Goal: Transaction & Acquisition: Book appointment/travel/reservation

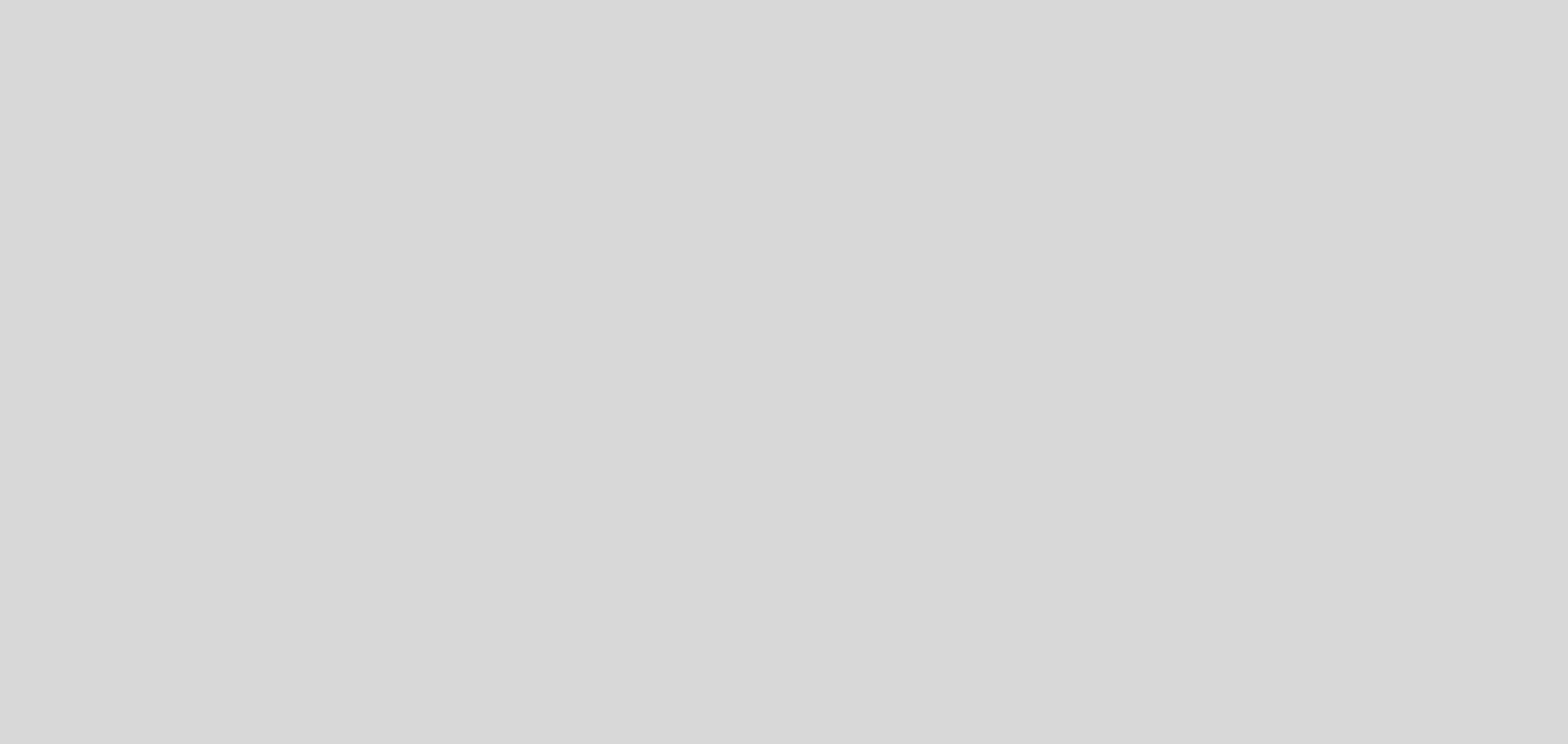
select select "es"
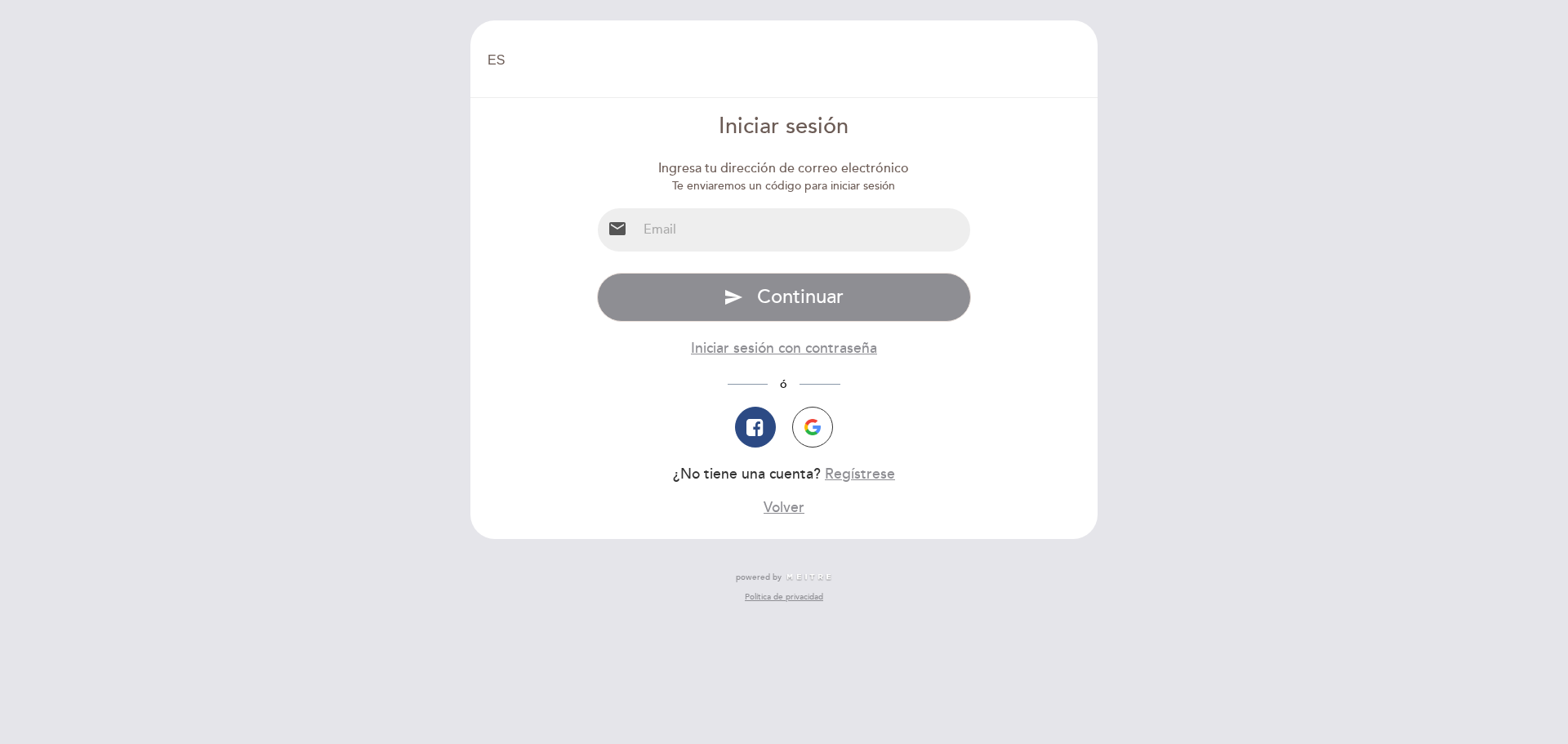
click at [648, 234] on input "email" at bounding box center [803, 230] width 334 height 44
type input "[EMAIL_ADDRESS][DOMAIN_NAME]"
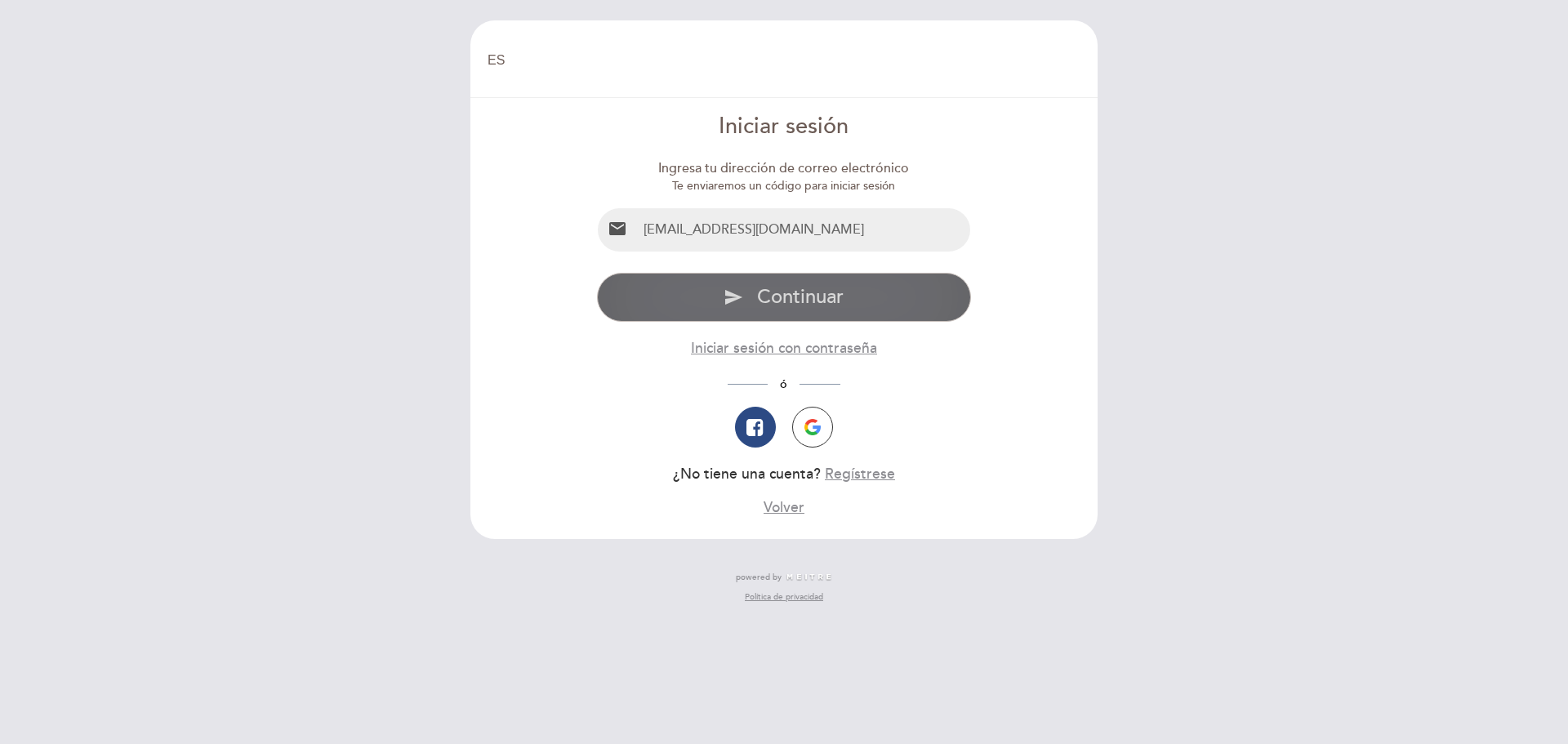
click at [768, 299] on span "Continuar" at bounding box center [799, 297] width 86 height 24
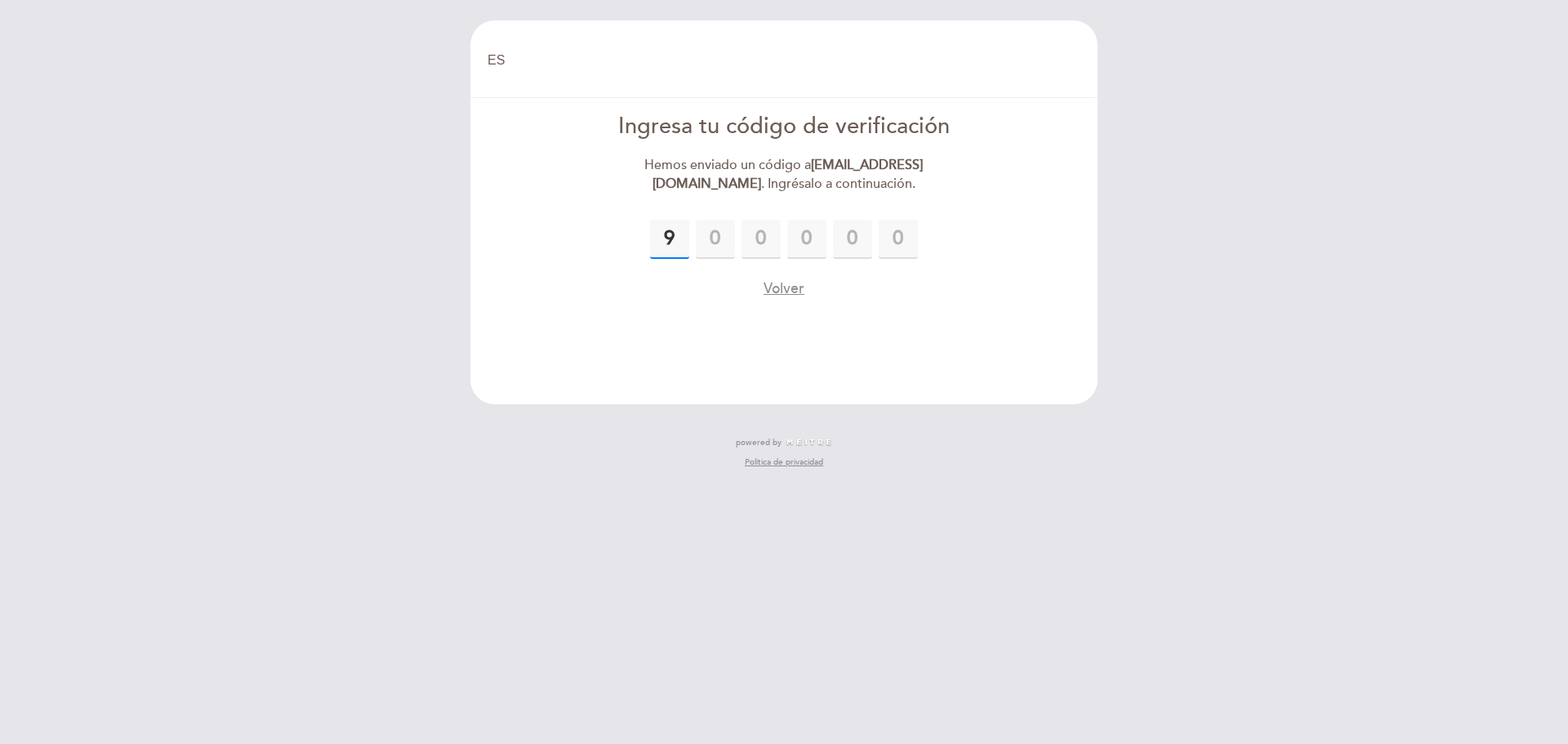
type input "9"
type input "1"
type input "6"
type input "8"
type input "2"
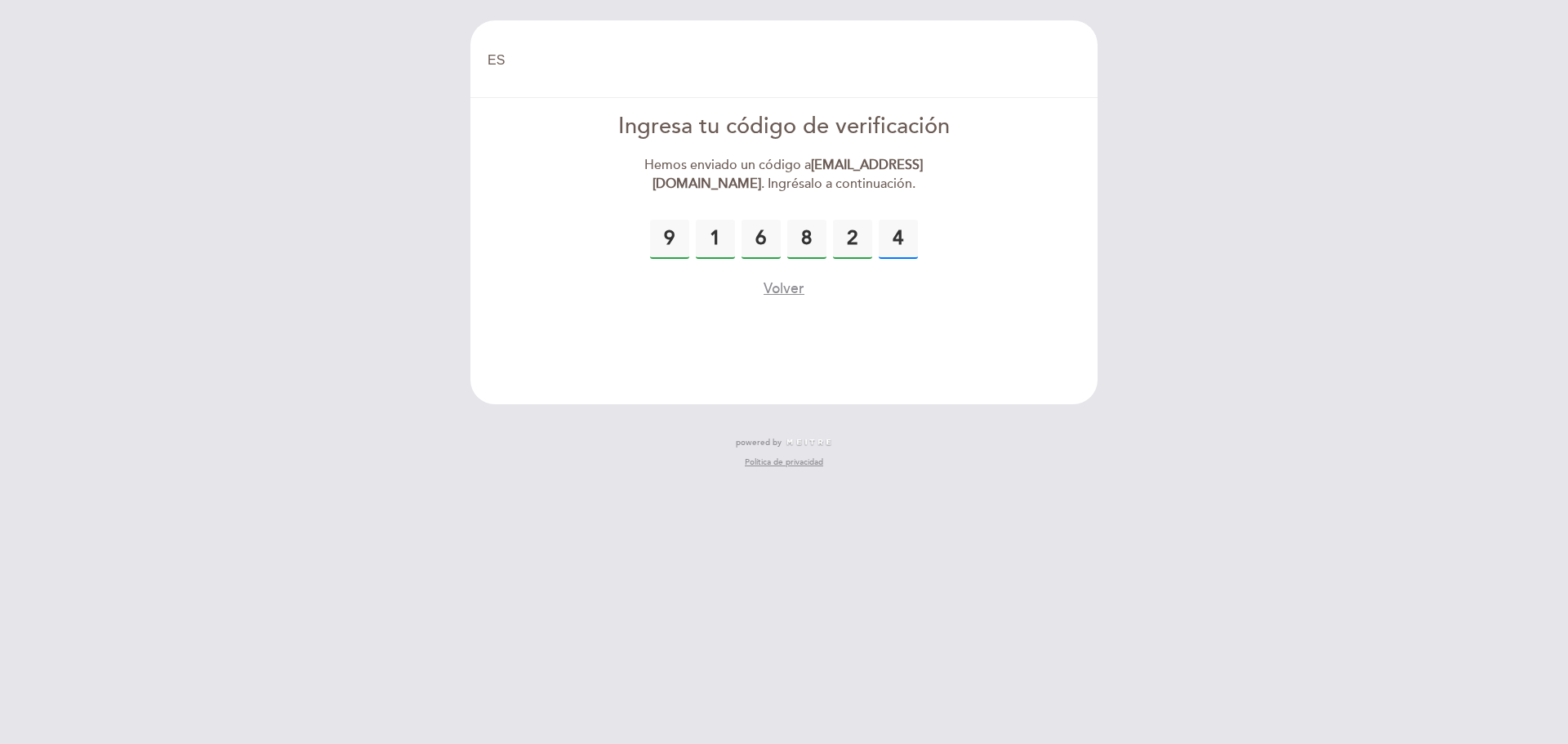
type input "4"
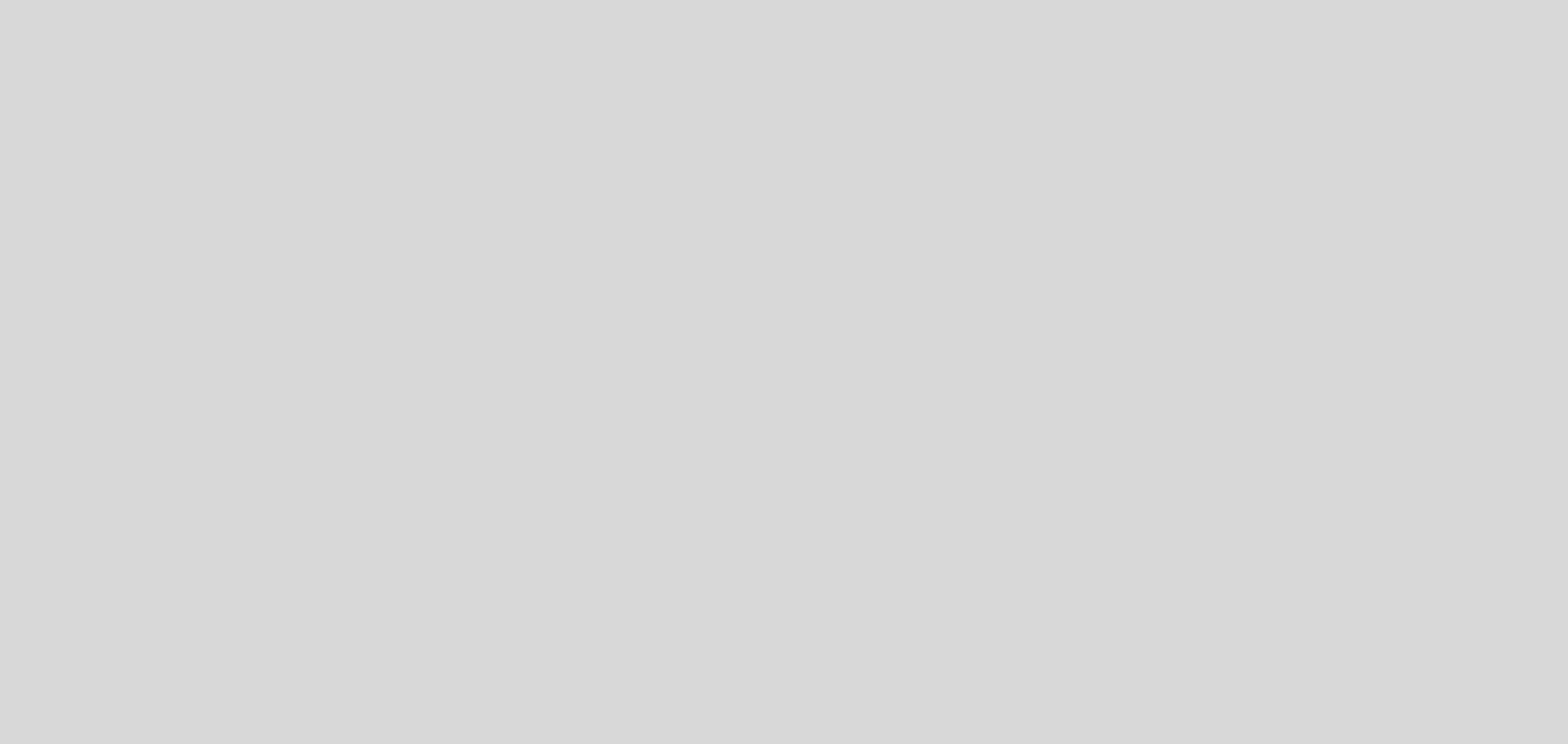
select select "es"
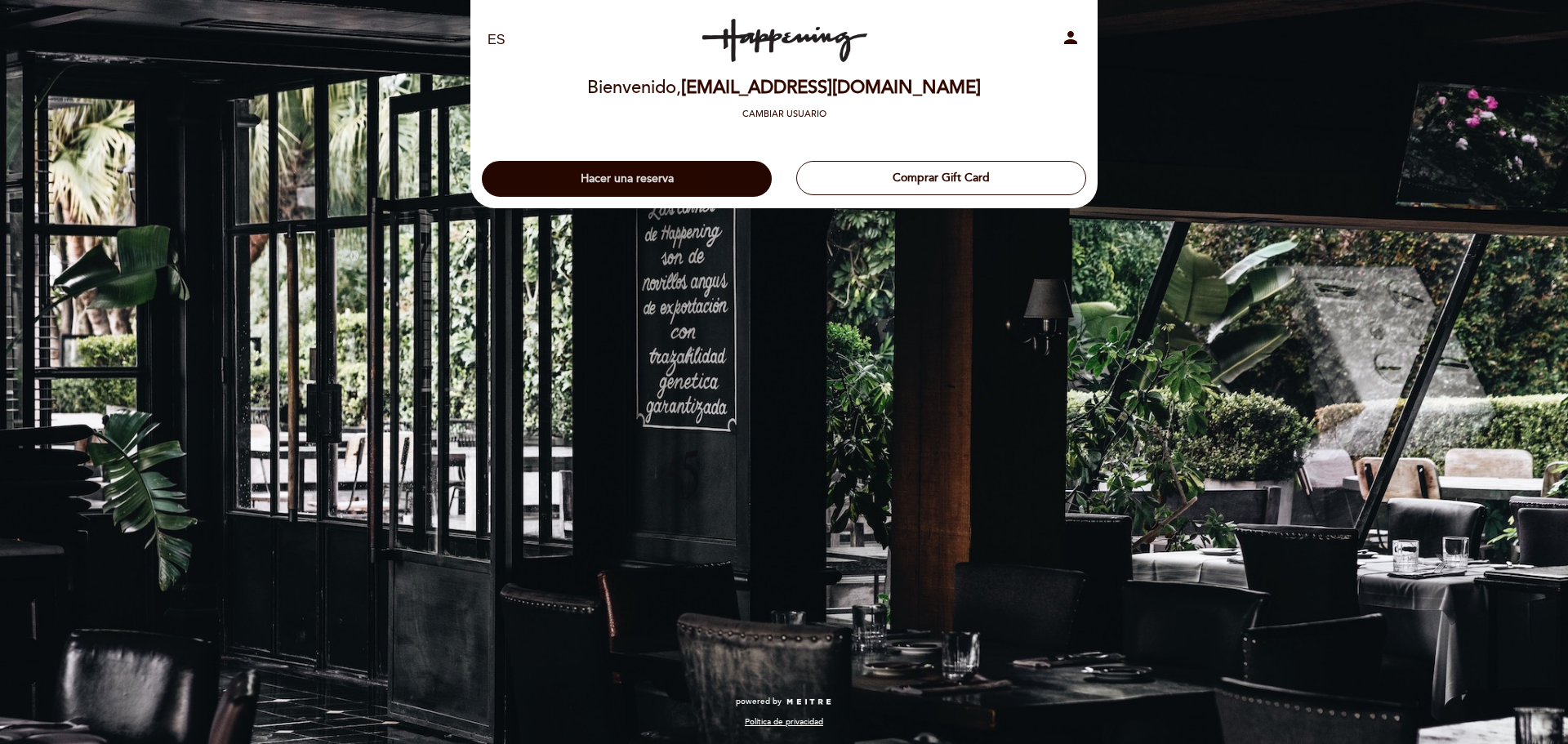
click at [693, 194] on button "Hacer una reserva" at bounding box center [627, 179] width 290 height 36
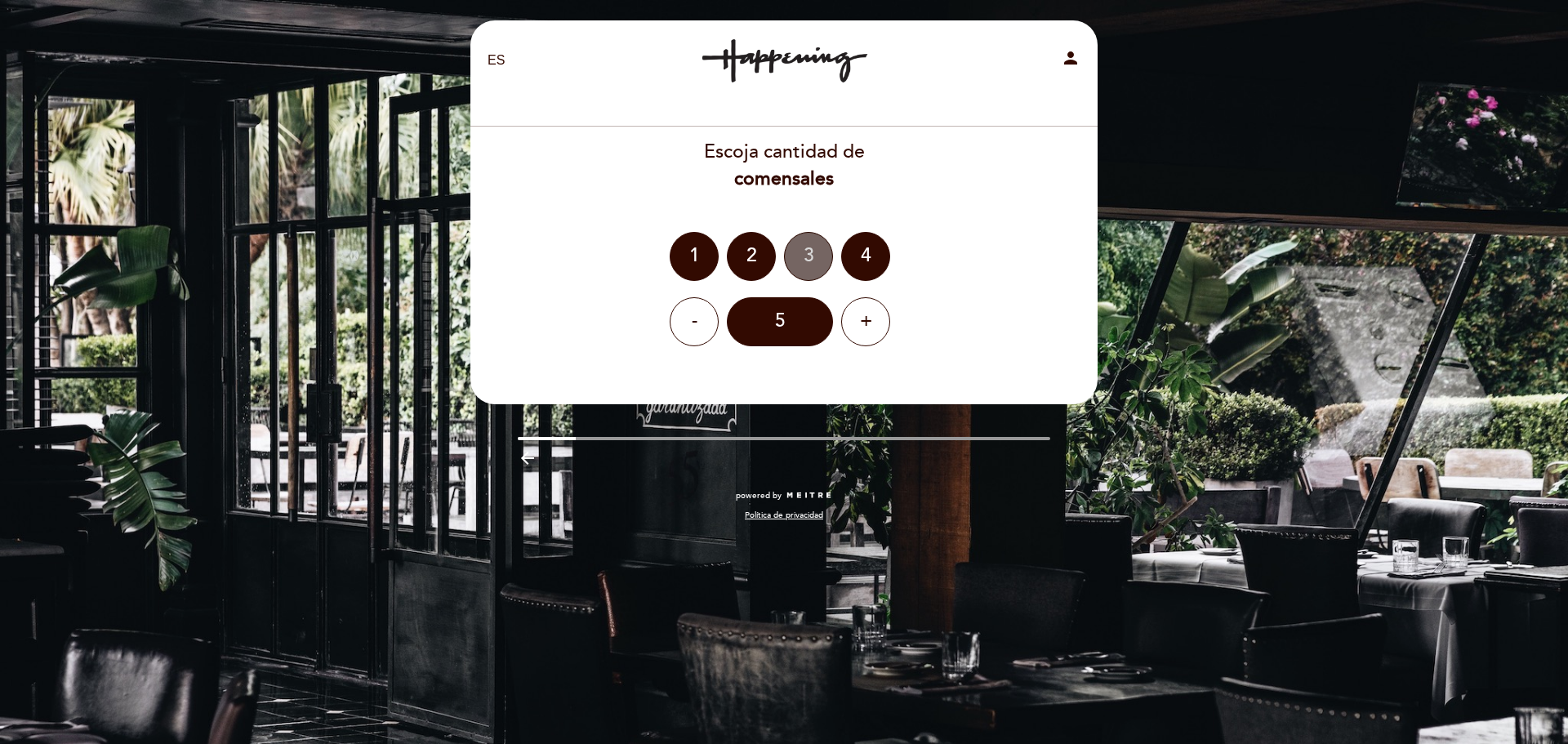
click at [802, 264] on div "3" at bounding box center [808, 256] width 49 height 49
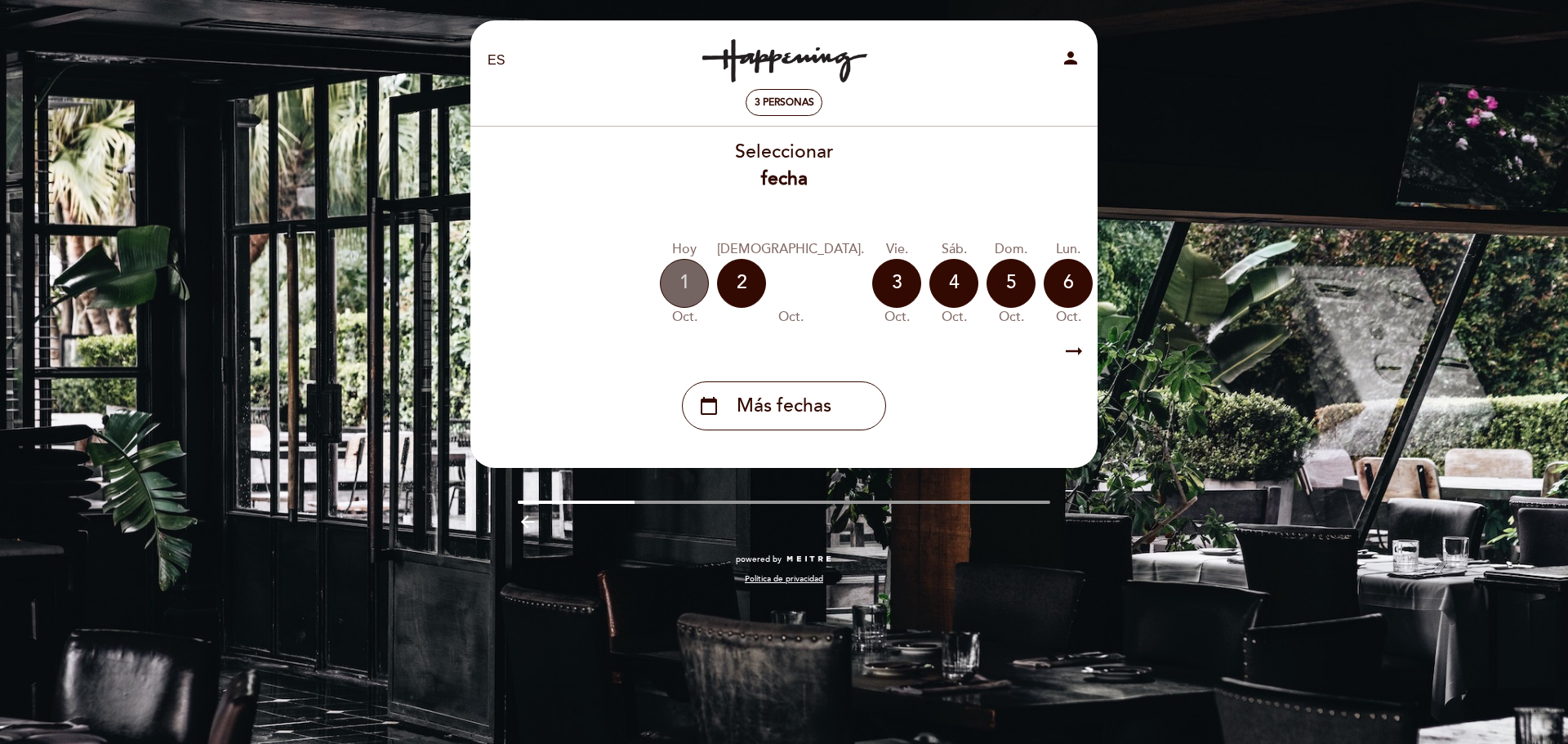
click at [691, 276] on div "1" at bounding box center [683, 283] width 49 height 49
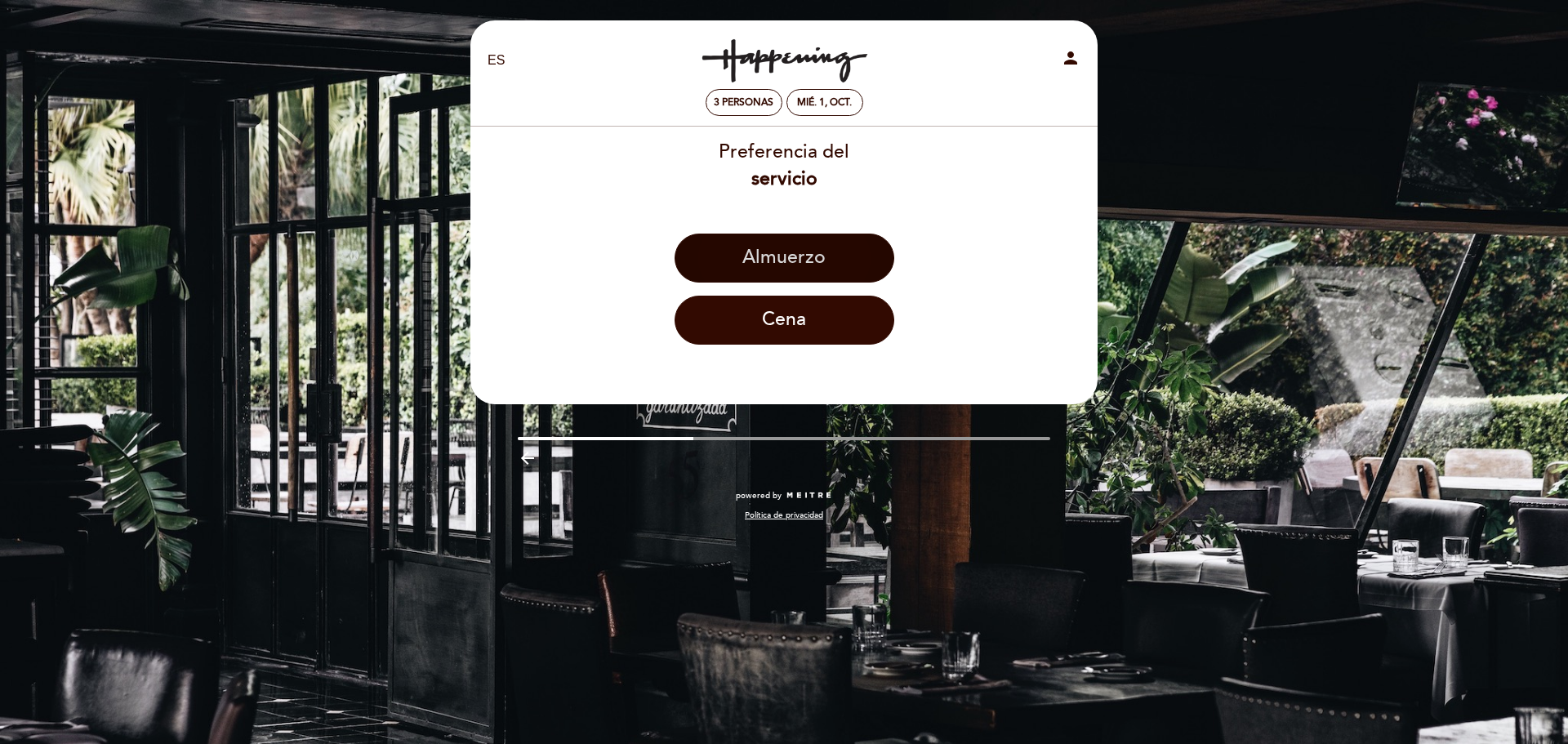
click at [797, 252] on button "Almuerzo" at bounding box center [784, 258] width 220 height 49
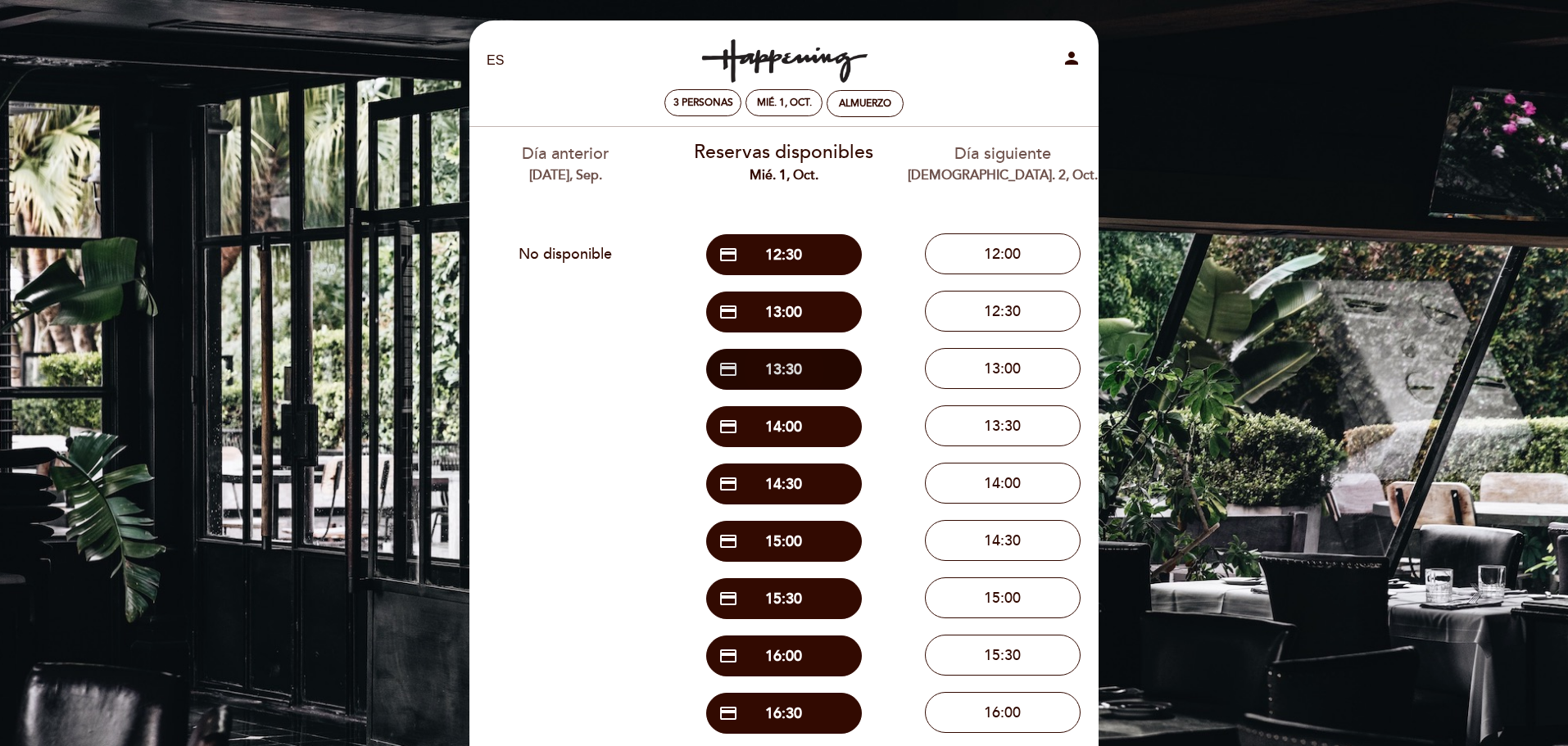
click at [800, 373] on button "credit_card 13:30" at bounding box center [784, 369] width 155 height 41
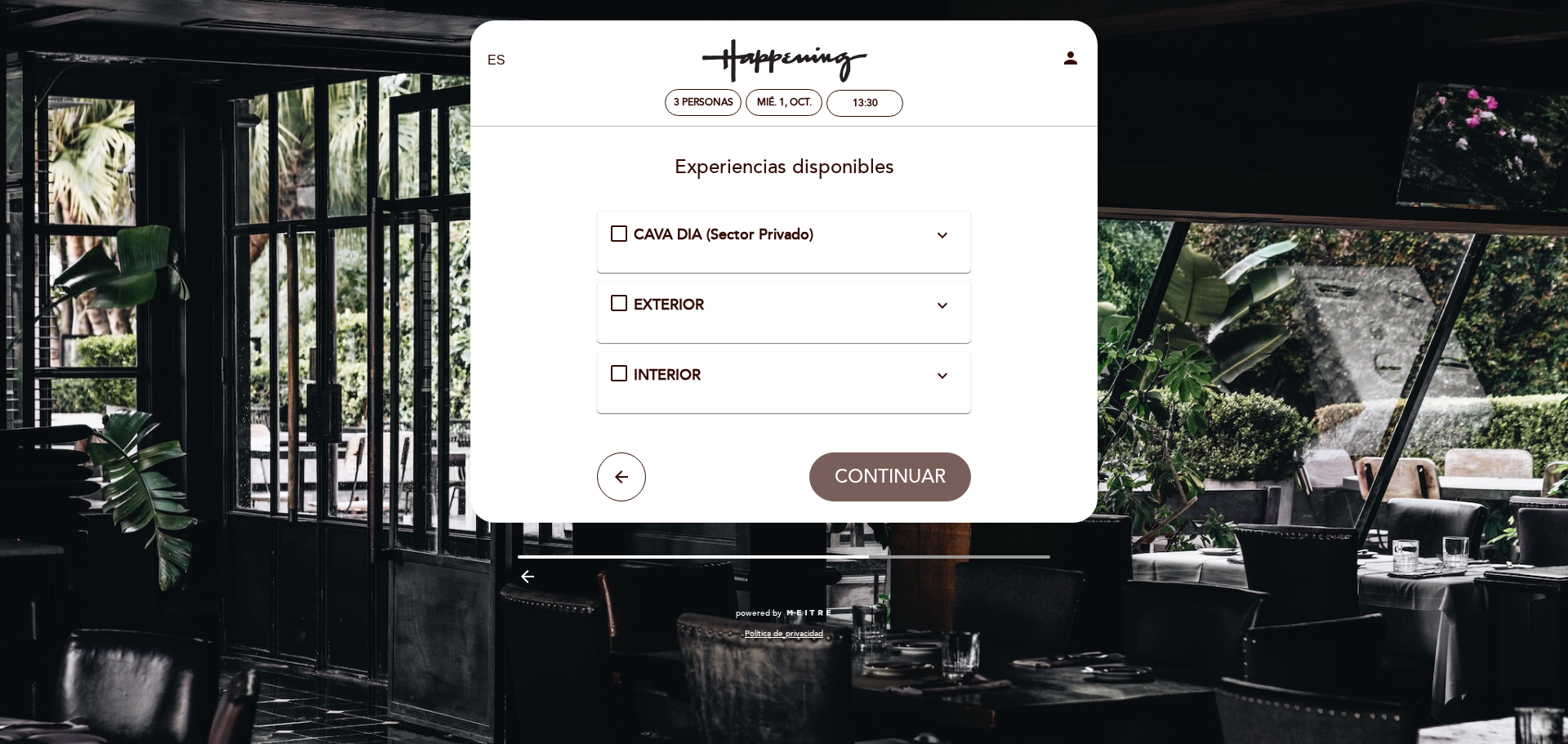
drag, startPoint x: 620, startPoint y: 374, endPoint x: 720, endPoint y: 436, distance: 117.7
click at [621, 374] on div "INTERIOR expand_more Mesas en el interior asignadas por orden de llegada." at bounding box center [784, 375] width 347 height 21
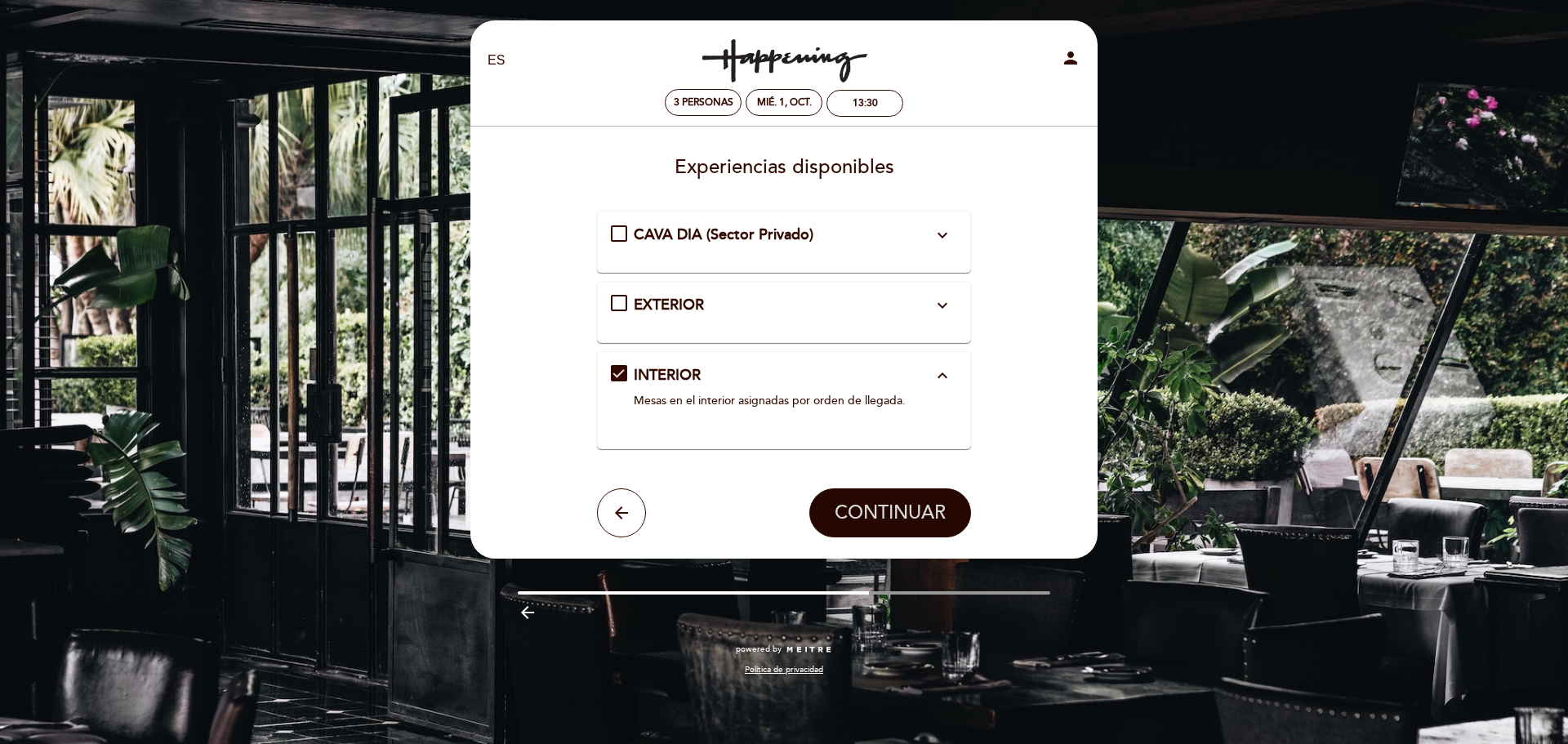
click at [865, 523] on span "CONTINUAR" at bounding box center [891, 513] width 111 height 23
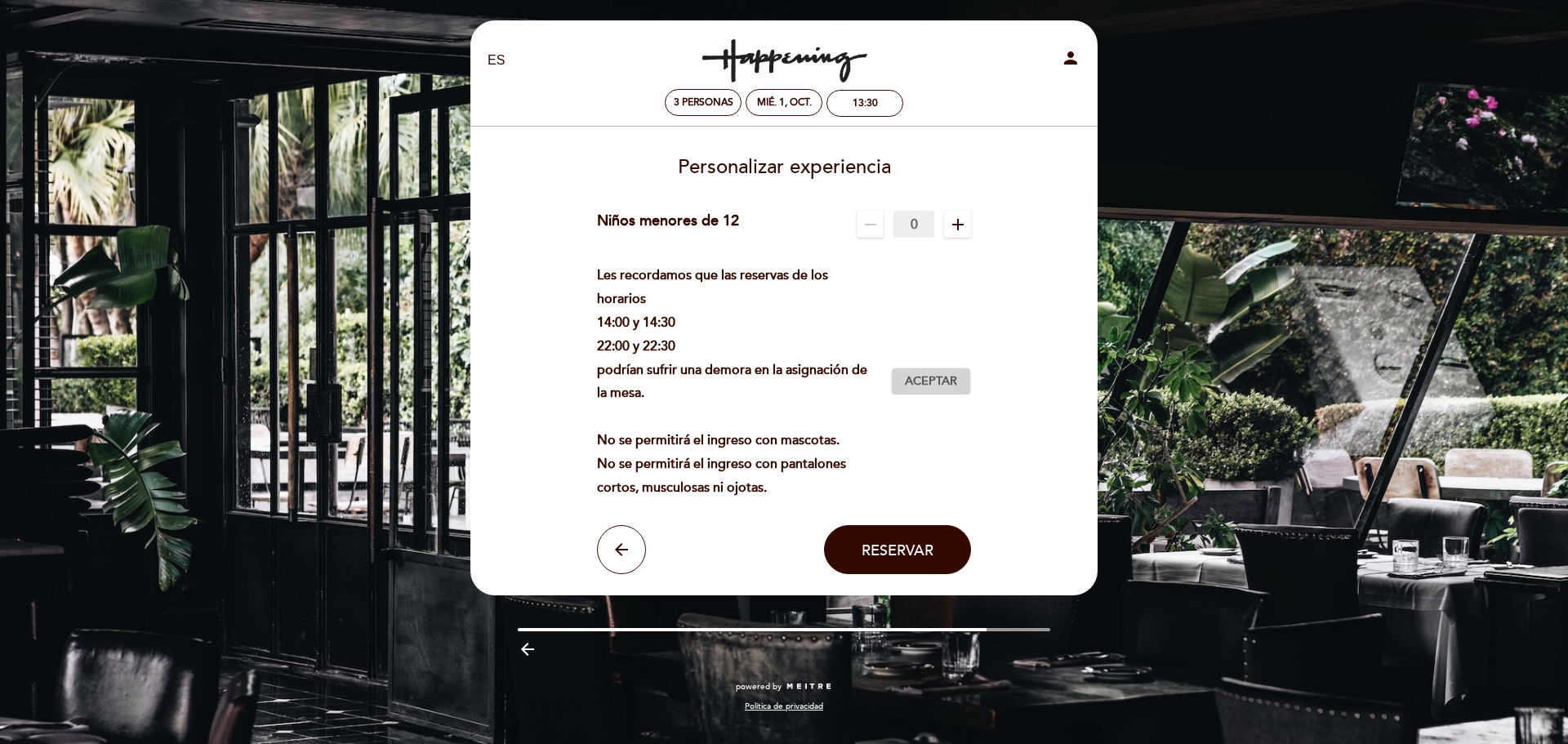
click at [923, 381] on span "Aceptar" at bounding box center [930, 381] width 53 height 17
click at [897, 558] on span "Reservar" at bounding box center [898, 551] width 71 height 18
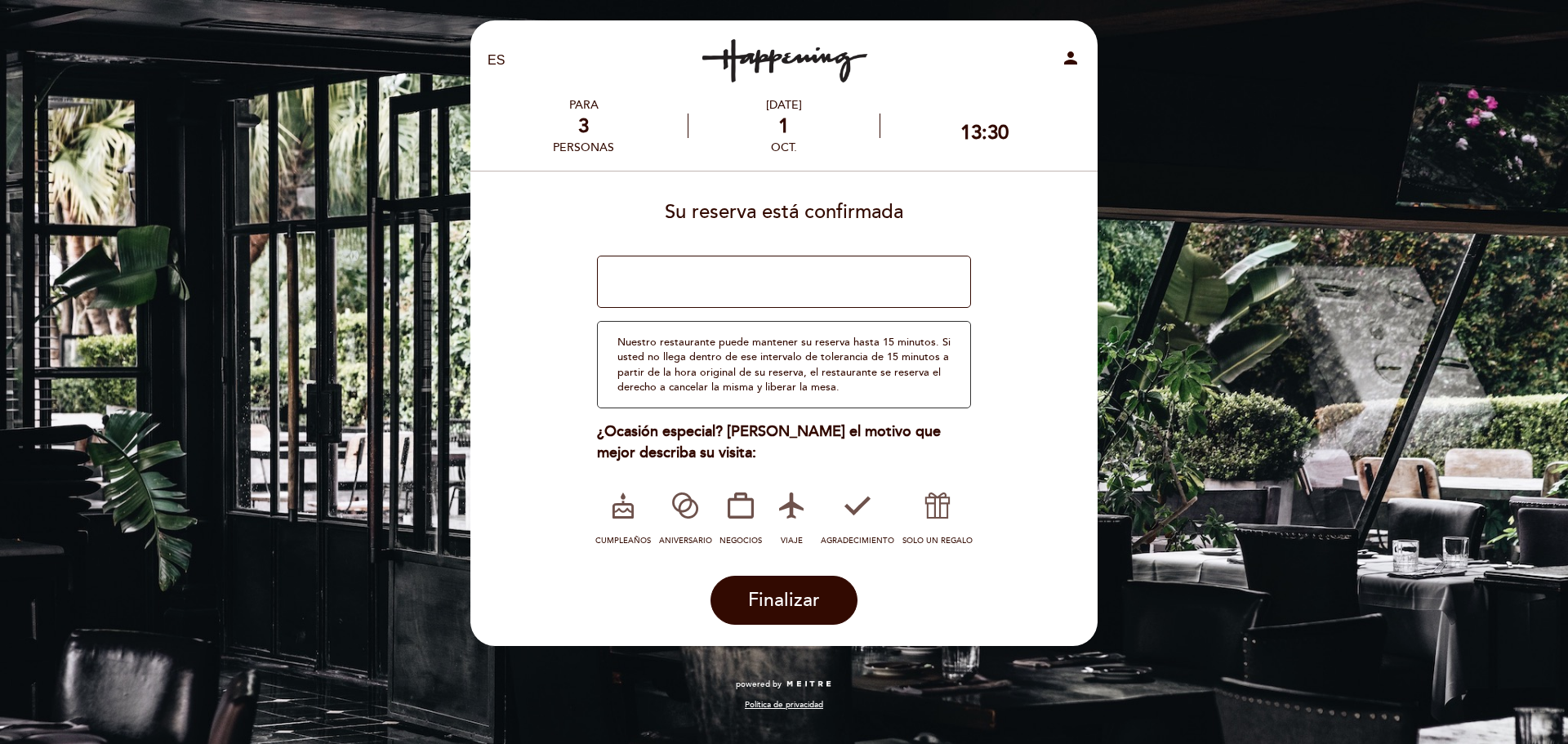
click at [673, 281] on textarea at bounding box center [784, 282] width 375 height 53
type textarea "Ubicación de la mesa: por favor costado contra fondo derecha (no a la calle). M…"
click at [731, 511] on icon at bounding box center [740, 505] width 43 height 43
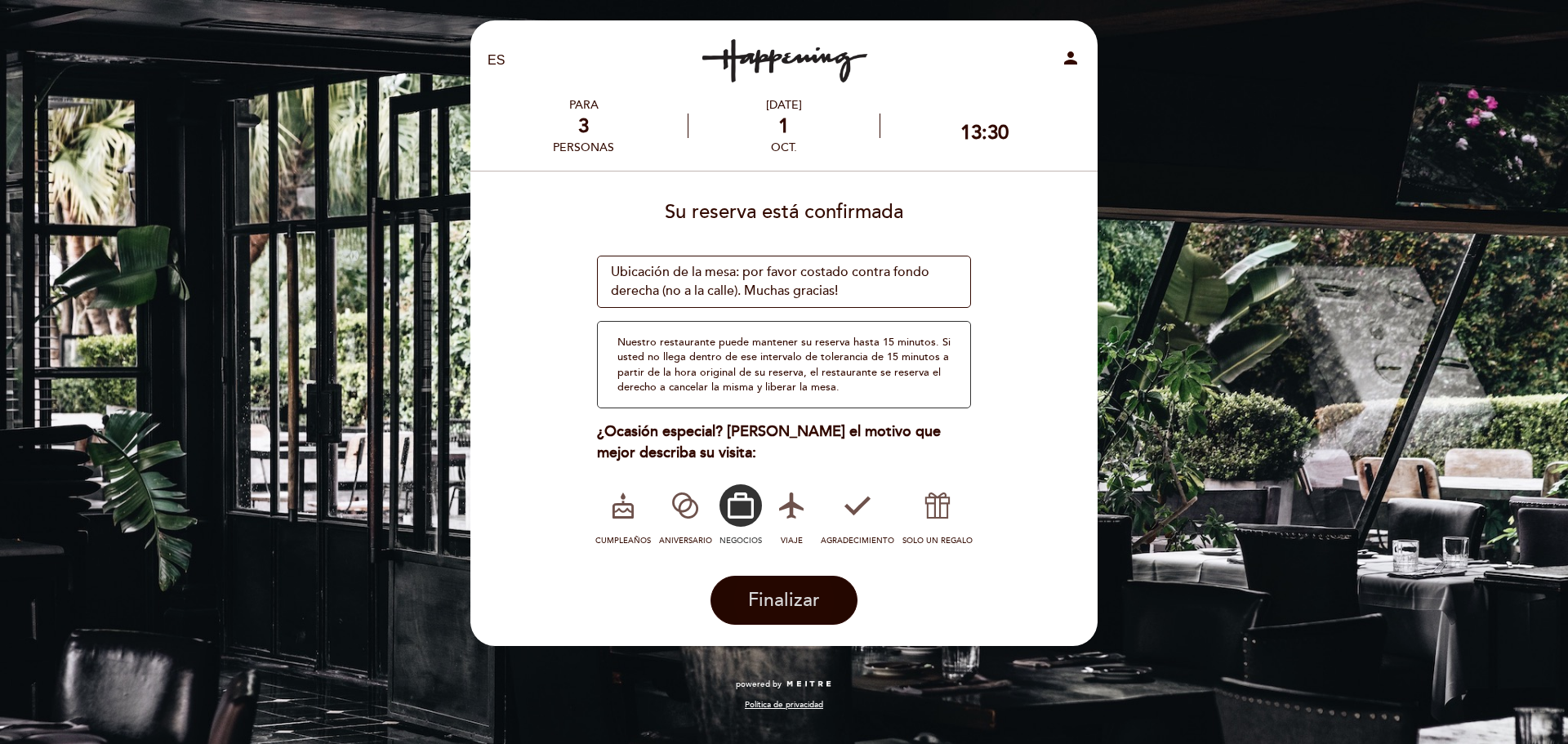
click at [755, 577] on button "Finalizar" at bounding box center [784, 600] width 147 height 49
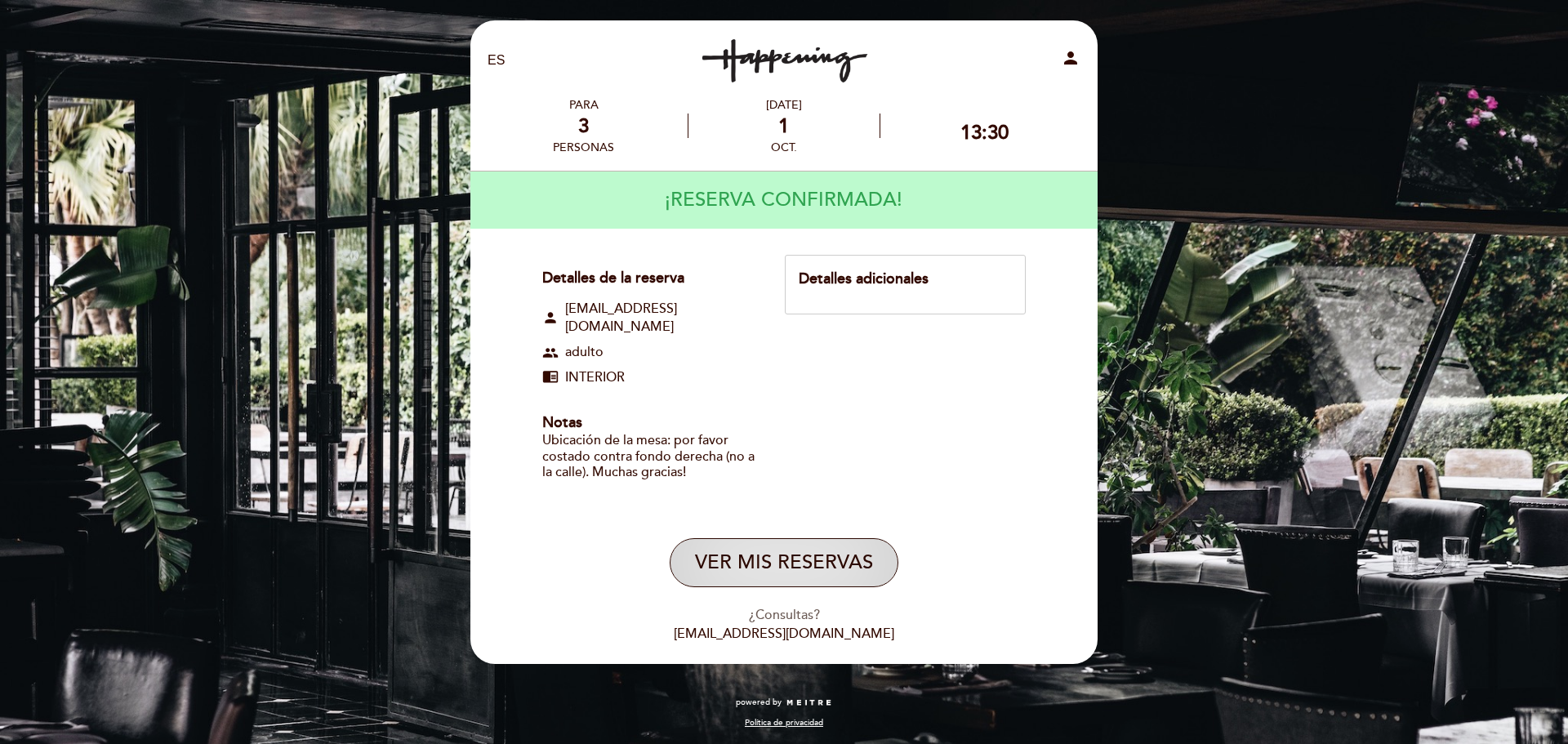
click at [768, 544] on button "VER MIS RESERVAS" at bounding box center [784, 562] width 229 height 49
select select "es"
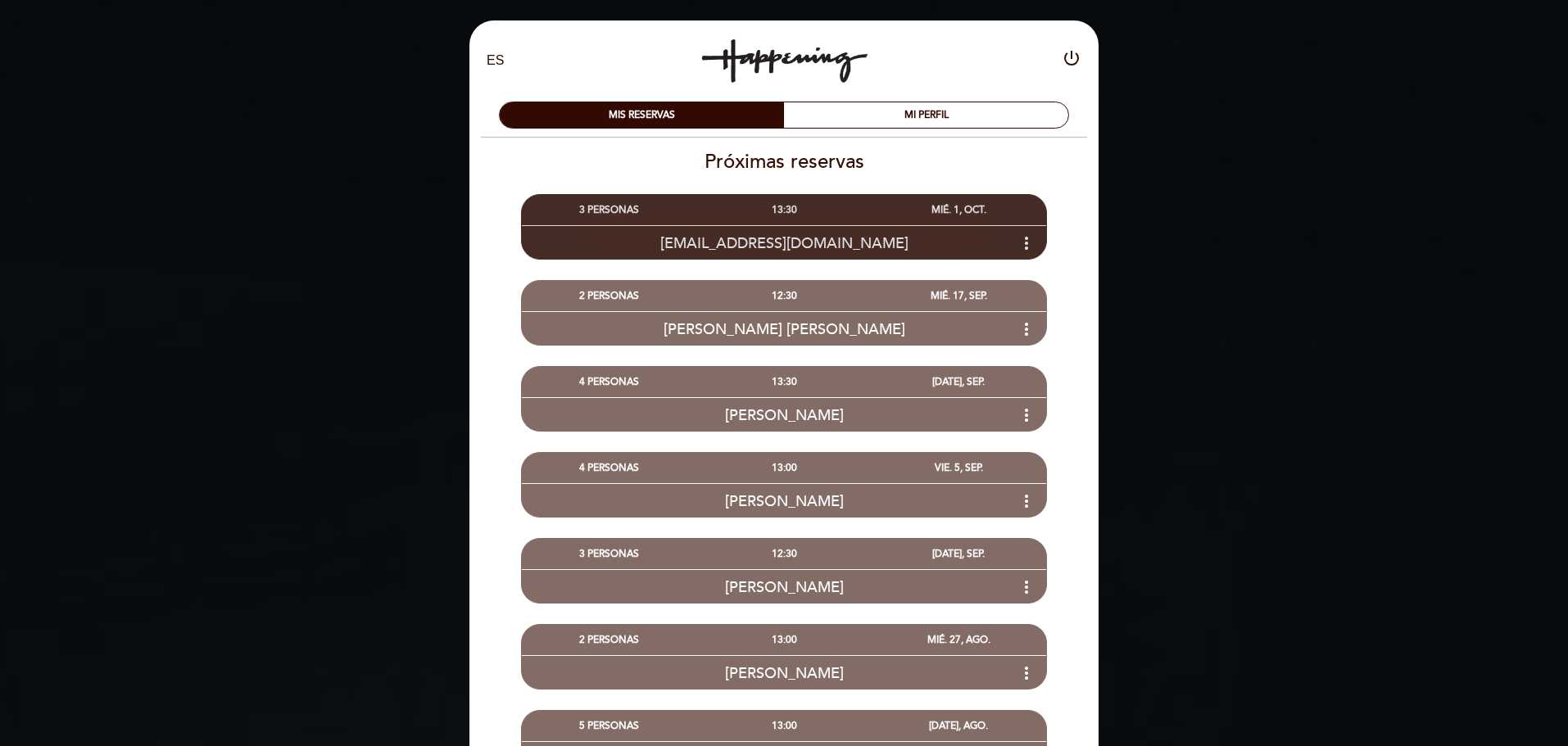
click at [1023, 244] on icon "more_vert" at bounding box center [1027, 244] width 20 height 20
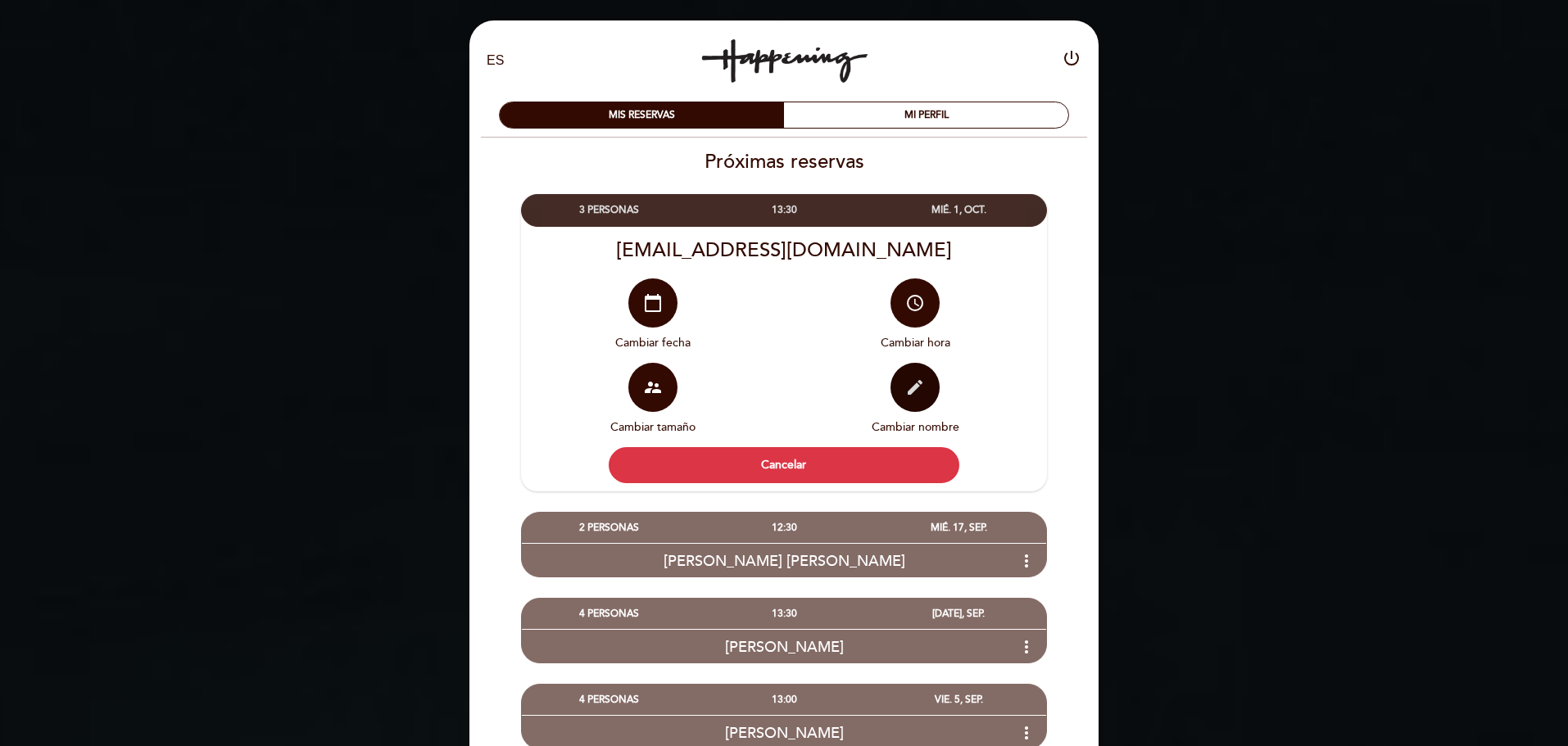
click at [916, 396] on icon "edit" at bounding box center [915, 388] width 20 height 20
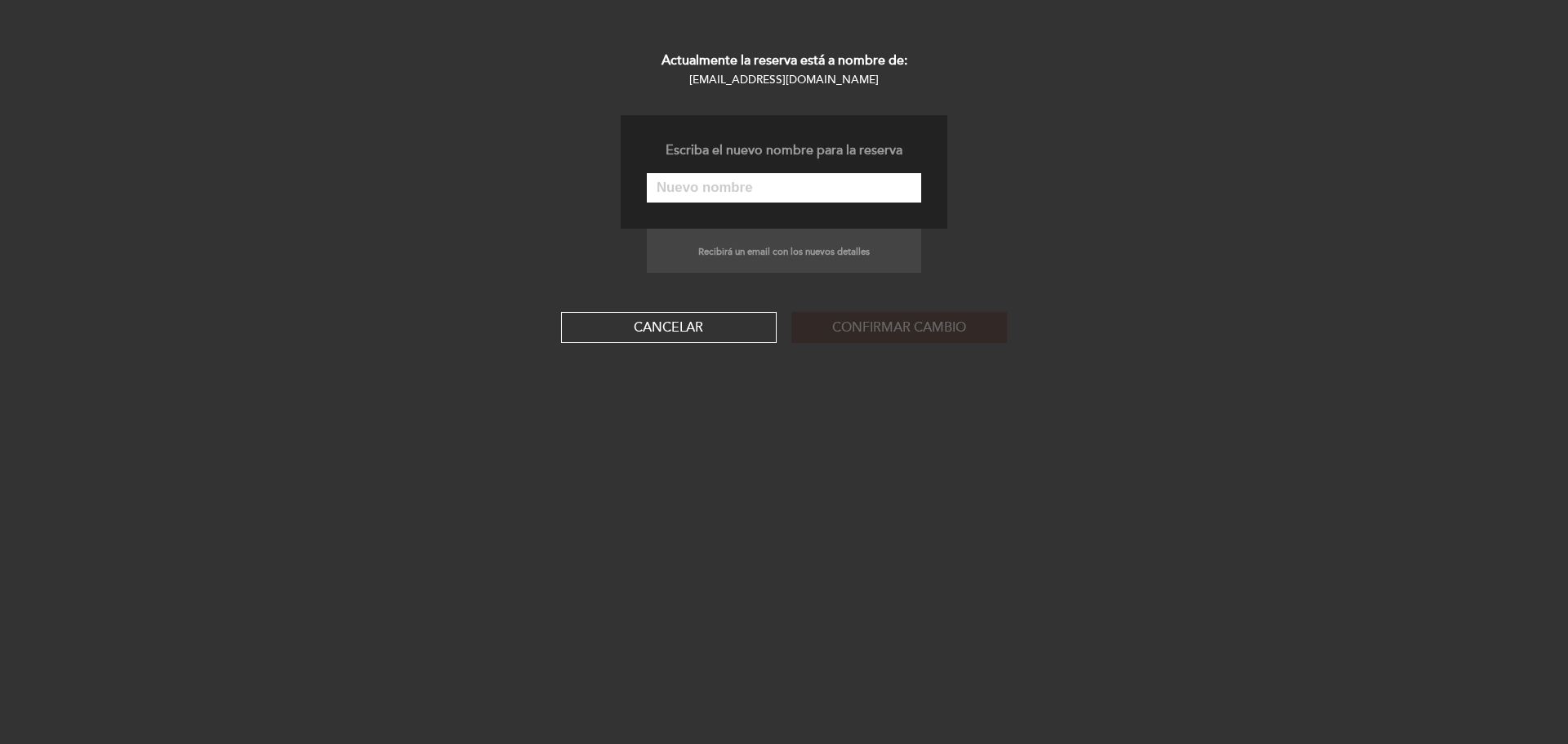
click at [739, 191] on input "text" at bounding box center [784, 188] width 275 height 30
type input "[PERSON_NAME]"
click at [903, 332] on button "Confirmar cambio" at bounding box center [899, 327] width 215 height 31
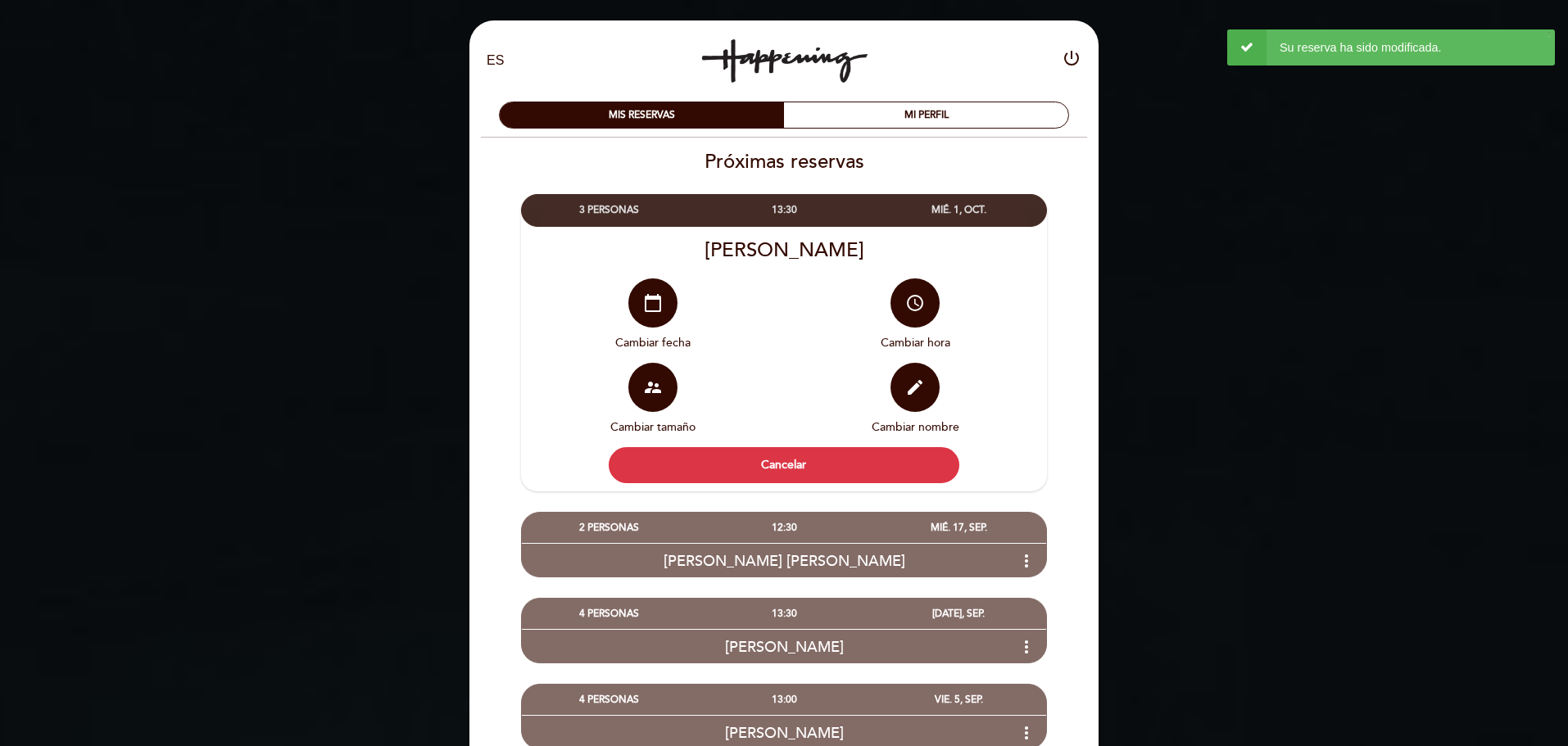
click at [1073, 60] on icon "power_settings_new" at bounding box center [1072, 59] width 20 height 20
select select "es"
